Goal: Transaction & Acquisition: Purchase product/service

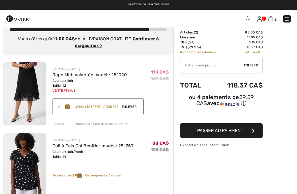
scroll to position [12, 0]
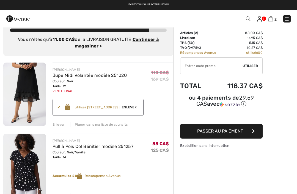
click at [244, 132] on button "Passer au paiement" at bounding box center [221, 131] width 82 height 15
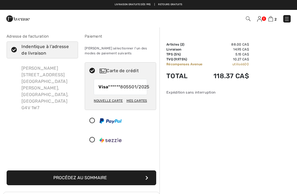
click at [114, 106] on div "Nouvelle carte" at bounding box center [108, 100] width 29 height 9
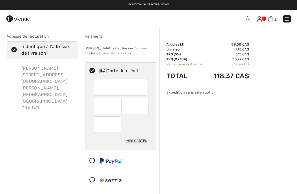
click at [98, 86] on div at bounding box center [120, 87] width 53 height 16
click at [148, 106] on div at bounding box center [134, 106] width 27 height 16
click at [147, 107] on div at bounding box center [134, 106] width 27 height 16
radio input "true"
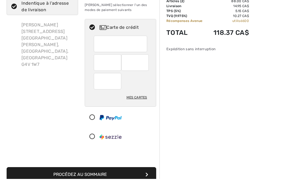
scroll to position [29, 0]
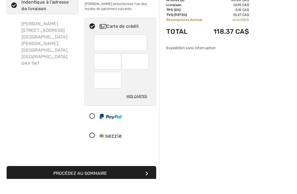
click at [136, 181] on button "Procédez au sommaire" at bounding box center [82, 188] width 150 height 15
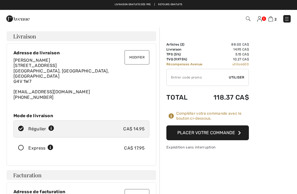
click at [231, 132] on button "Placer votre commande" at bounding box center [207, 133] width 82 height 15
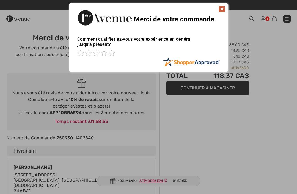
click at [218, 9] on img at bounding box center [221, 9] width 7 height 7
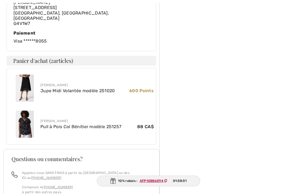
scroll to position [270, 0]
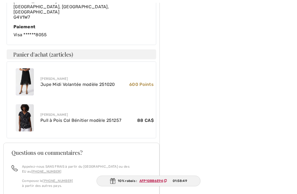
click at [240, 87] on div "Sommaire Articles ( 2 ) 88.00 CA$ Livraison 14.95 CA$ TPS (5%) 5.15 CA$ TVQ (9.…" at bounding box center [227, 23] width 137 height 532
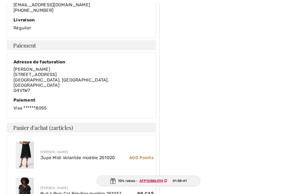
scroll to position [200, 0]
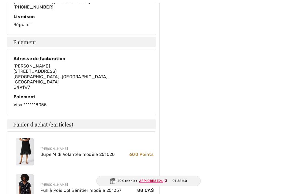
click at [92, 188] on link "Pull à Pois Col Bénitier modèle 251257" at bounding box center [80, 190] width 81 height 5
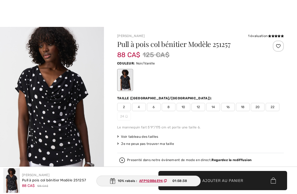
checkbox input "true"
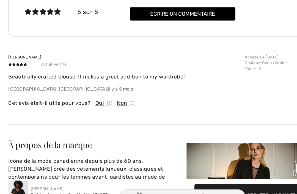
scroll to position [980, 0]
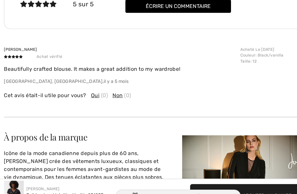
click at [12, 168] on img at bounding box center [11, 180] width 16 height 25
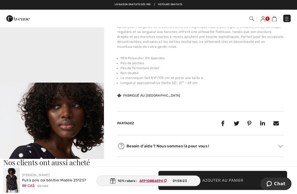
scroll to position [410, 0]
